Goal: Task Accomplishment & Management: Complete application form

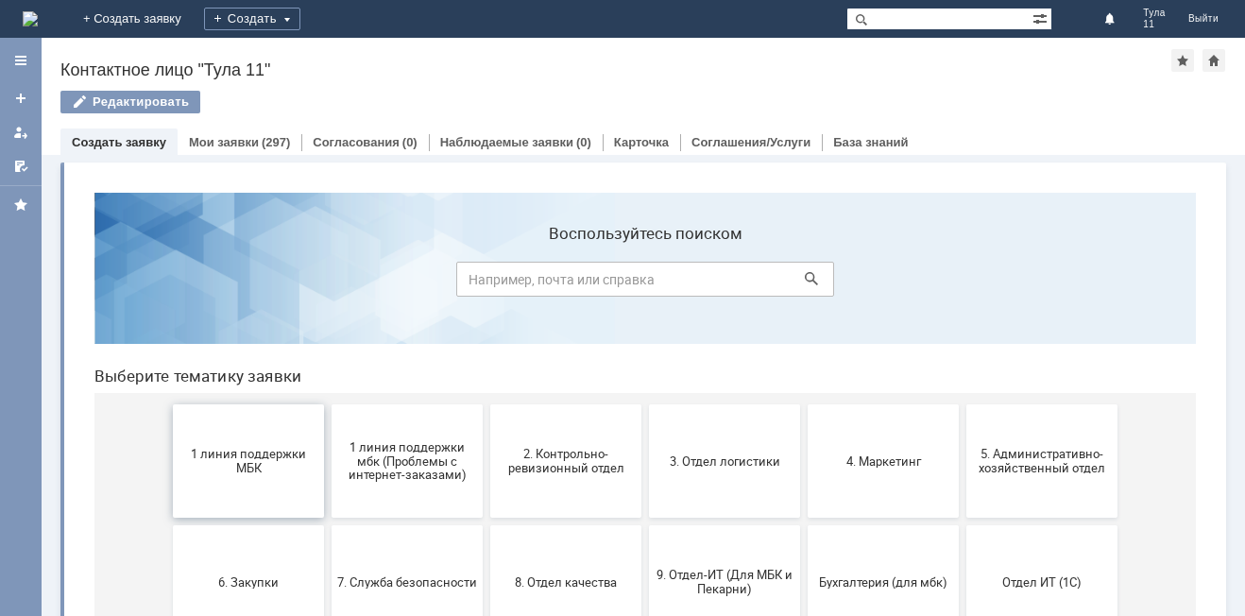
click at [240, 471] on span "1 линия поддержки МБК" at bounding box center [249, 461] width 140 height 28
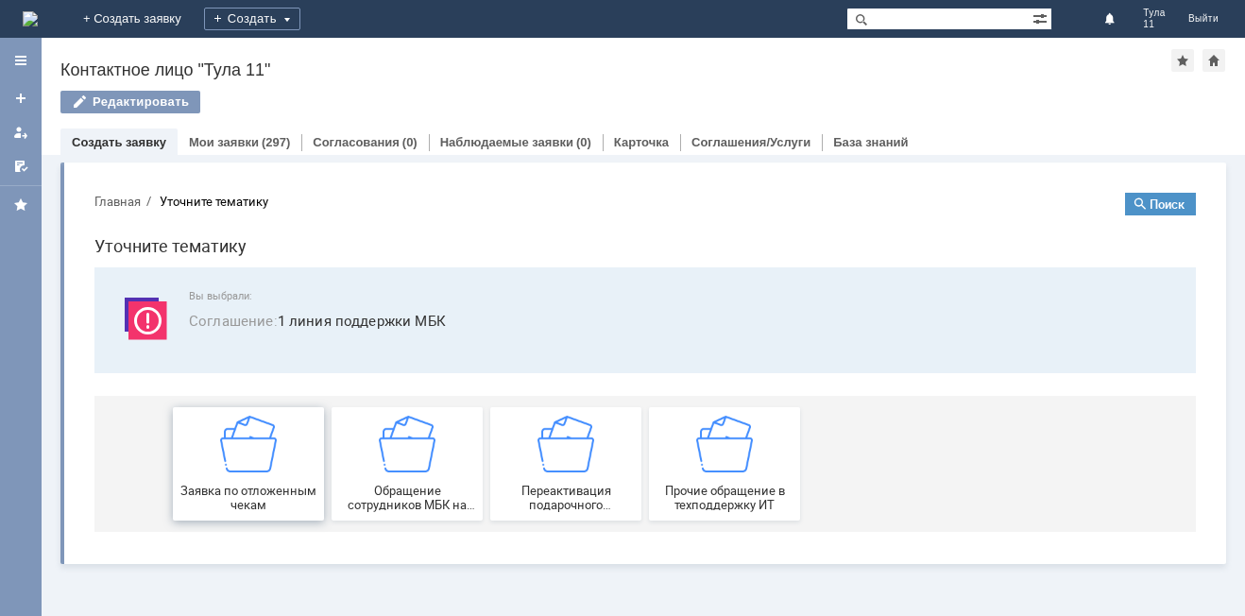
click at [239, 443] on img at bounding box center [248, 444] width 57 height 57
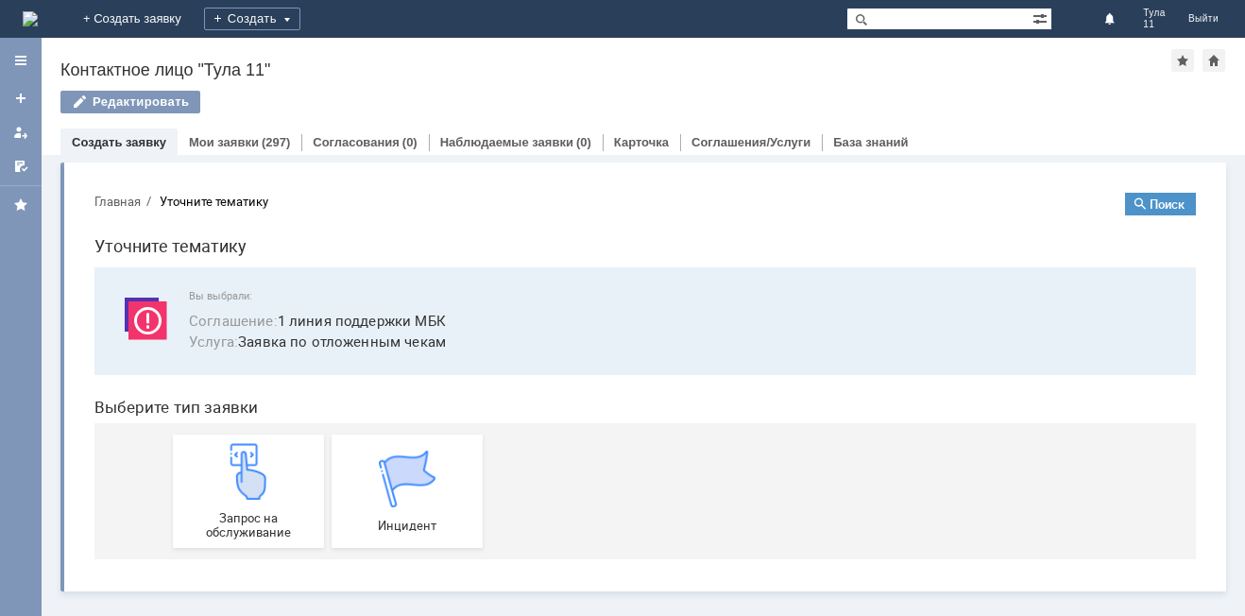
click at [239, 443] on img at bounding box center [248, 471] width 57 height 57
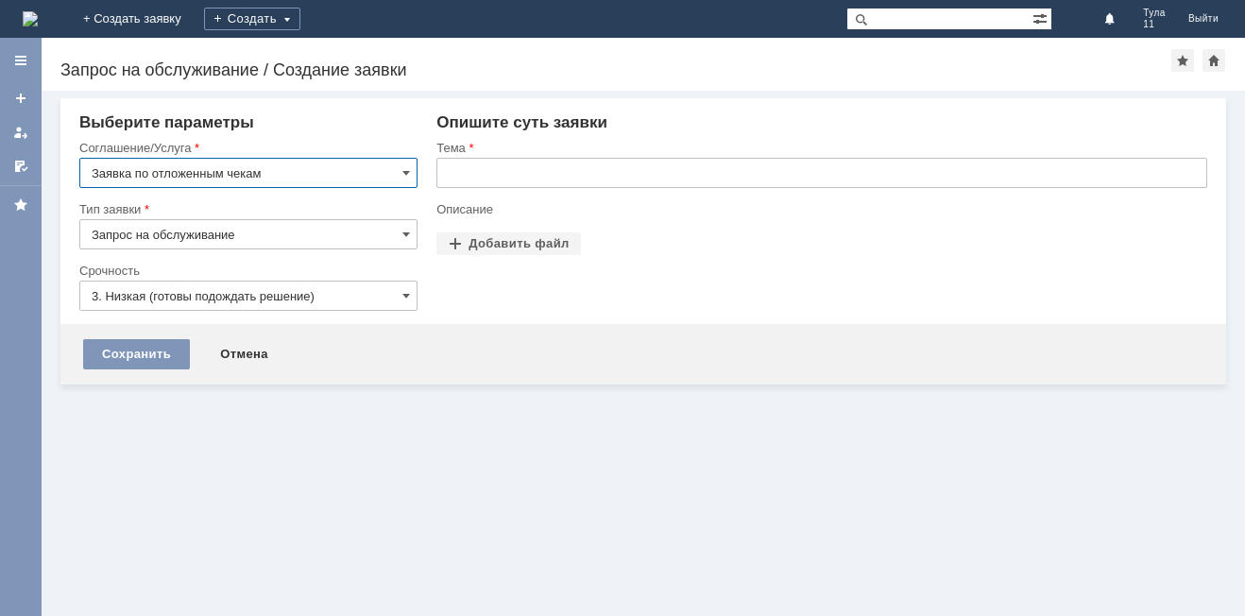
click at [582, 178] on input "text" at bounding box center [821, 173] width 771 height 30
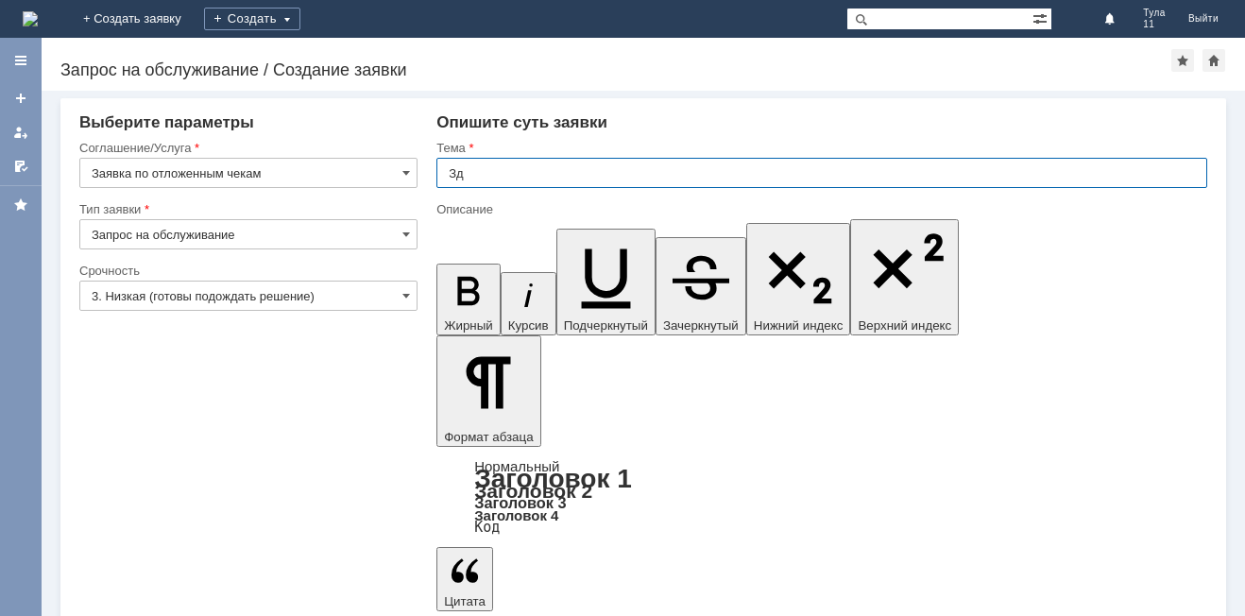
type input "З"
type input "Т"
type input "МБК Тула 11 ,отложенные чеки"
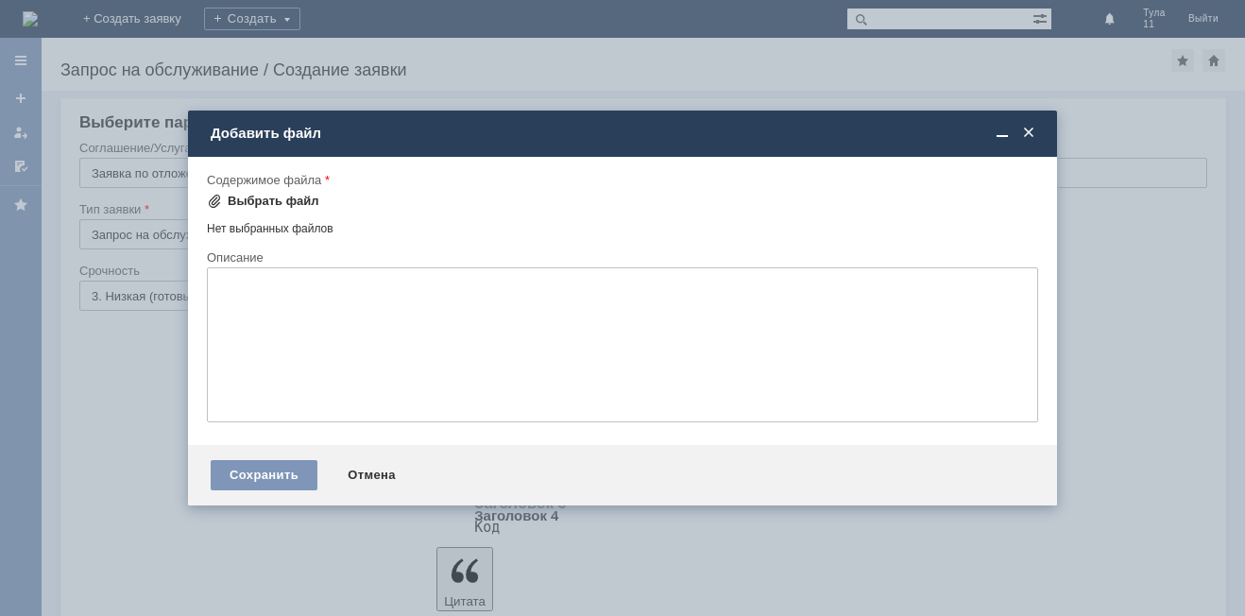
click at [258, 193] on div "Выбрать файл" at bounding box center [263, 201] width 112 height 23
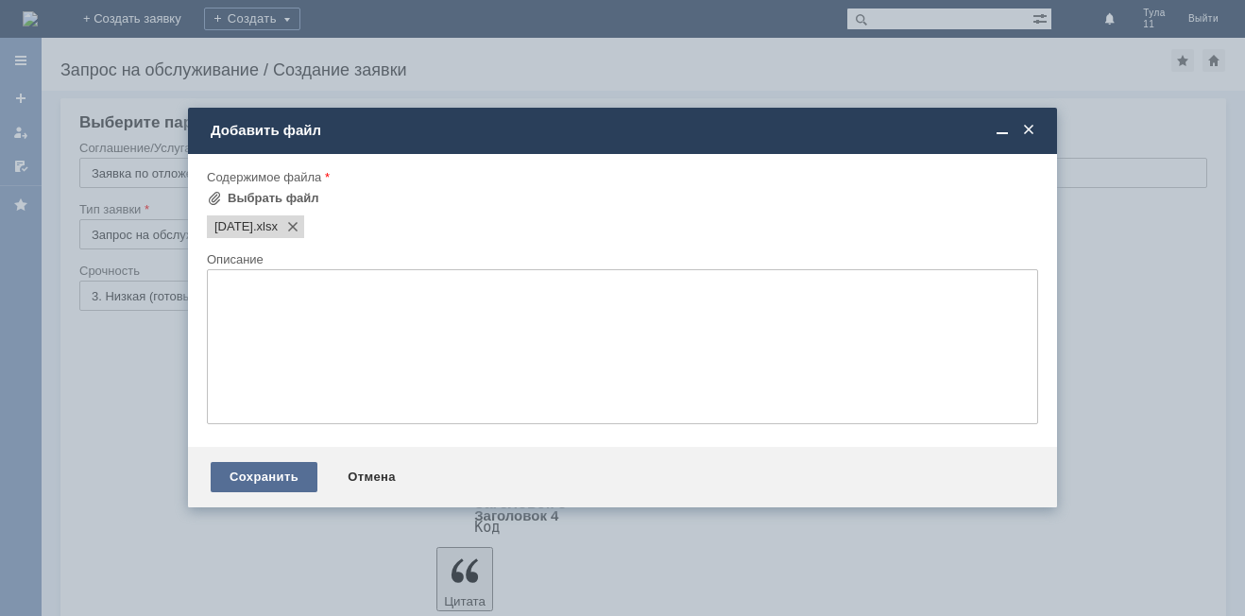
click at [296, 471] on div "Сохранить" at bounding box center [264, 477] width 107 height 30
